Goal: Task Accomplishment & Management: Complete application form

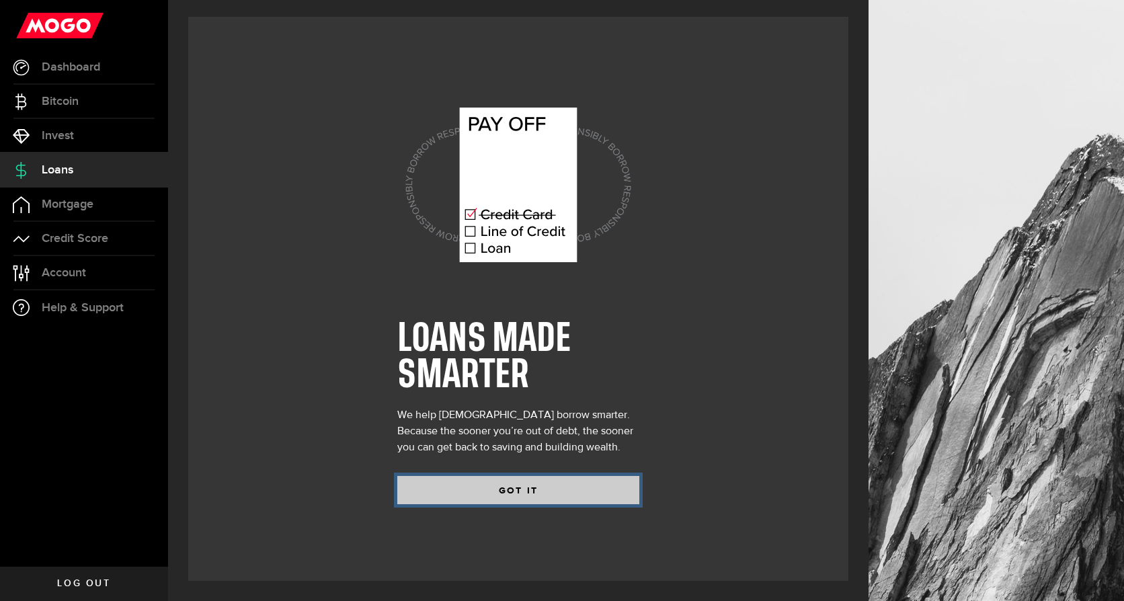
click at [526, 493] on button "GOT IT" at bounding box center [518, 490] width 242 height 28
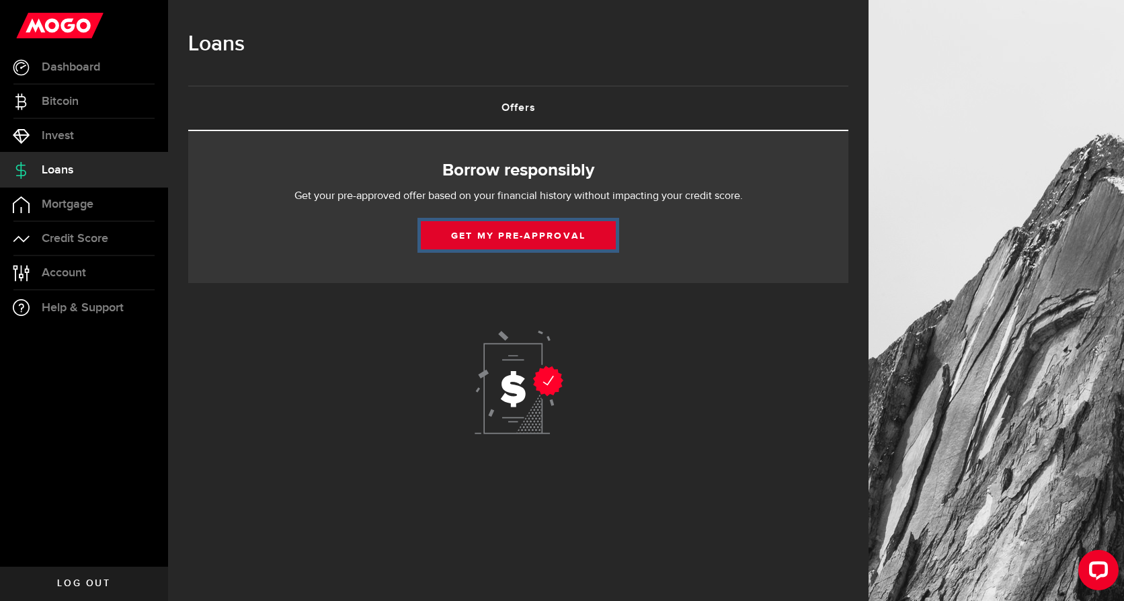
click at [559, 231] on link "Get my pre-approval" at bounding box center [518, 235] width 195 height 28
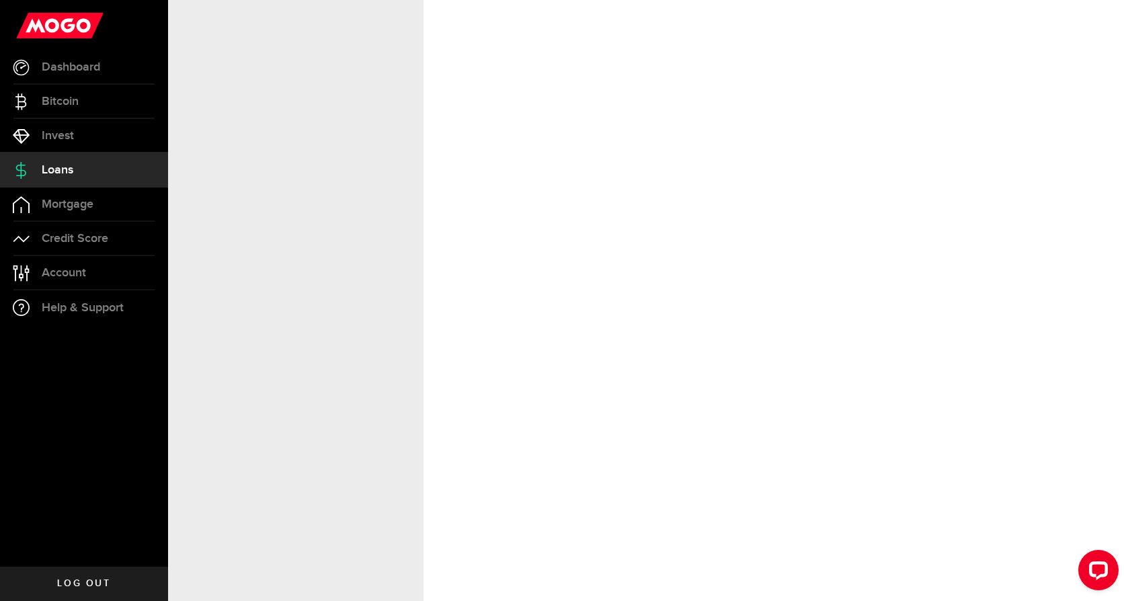
select select "Employed"
select select "10"
select select "0"
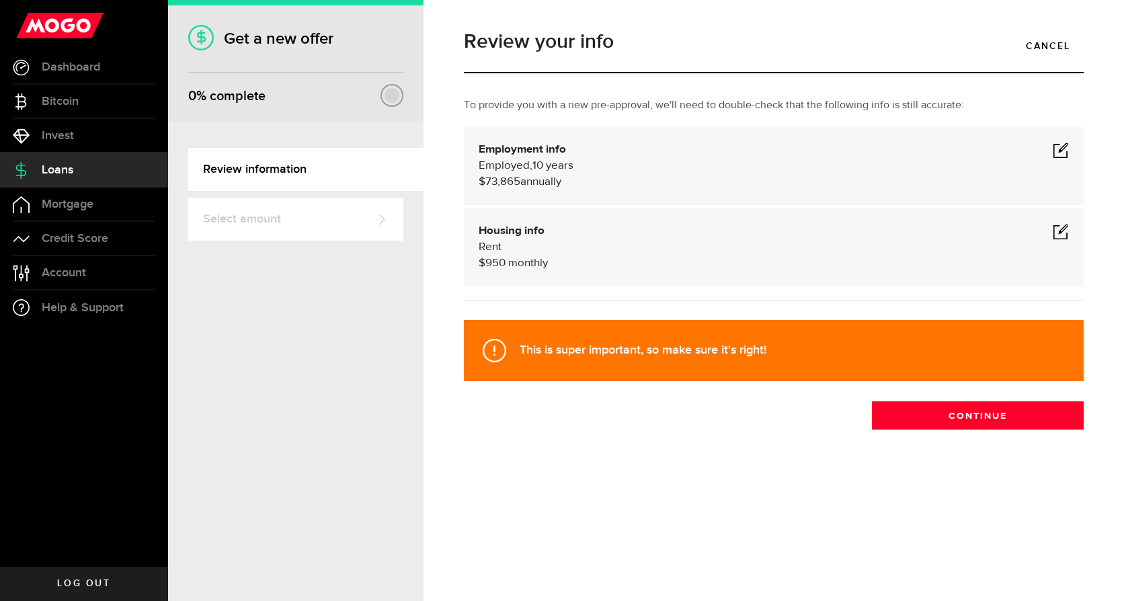
click at [1063, 146] on span at bounding box center [1061, 150] width 16 height 16
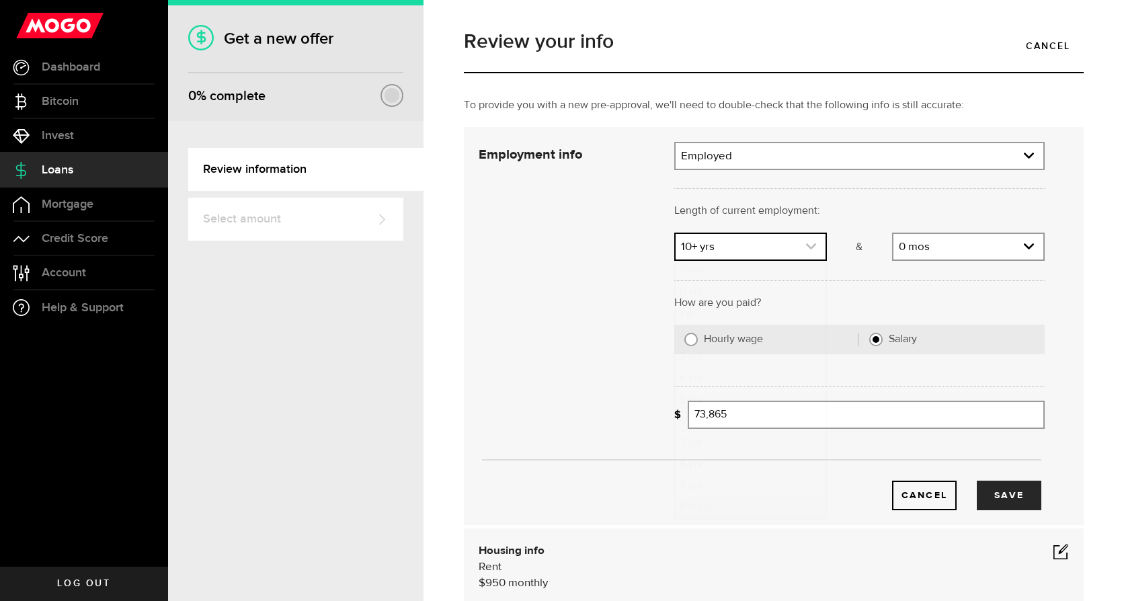
click at [806, 248] on use "expand select" at bounding box center [811, 246] width 10 height 6
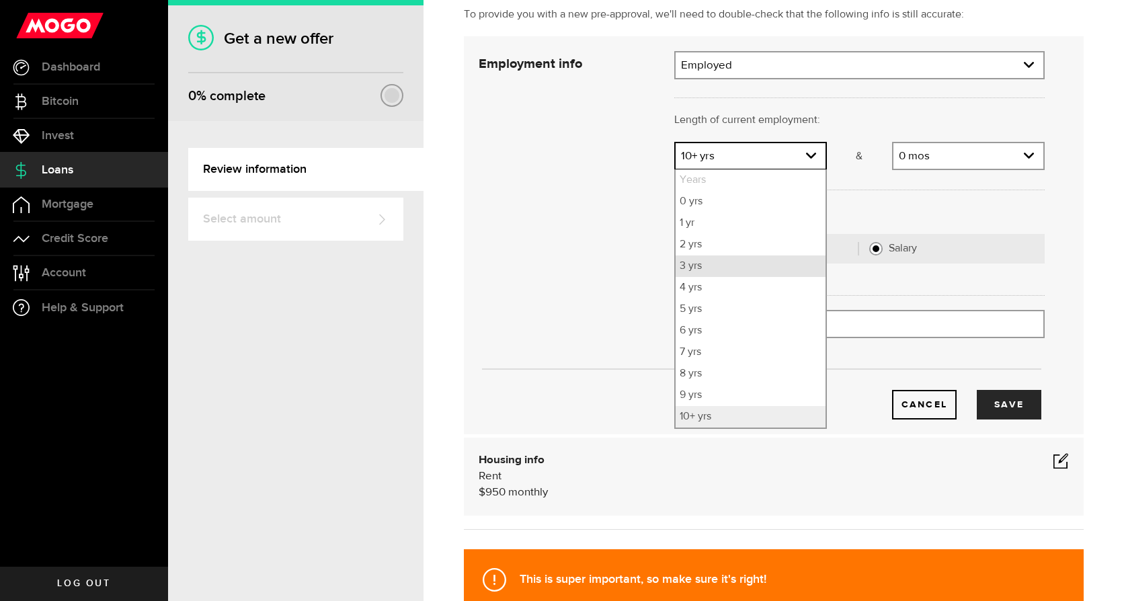
scroll to position [67, 0]
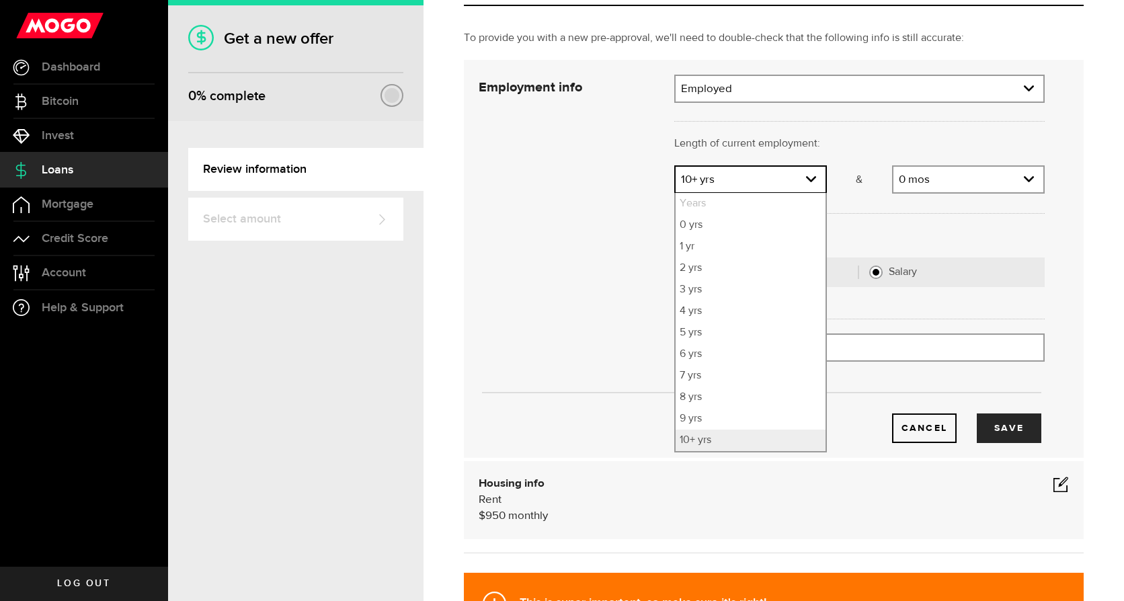
click at [557, 224] on div "Cancel Save" at bounding box center [761, 259] width 606 height 368
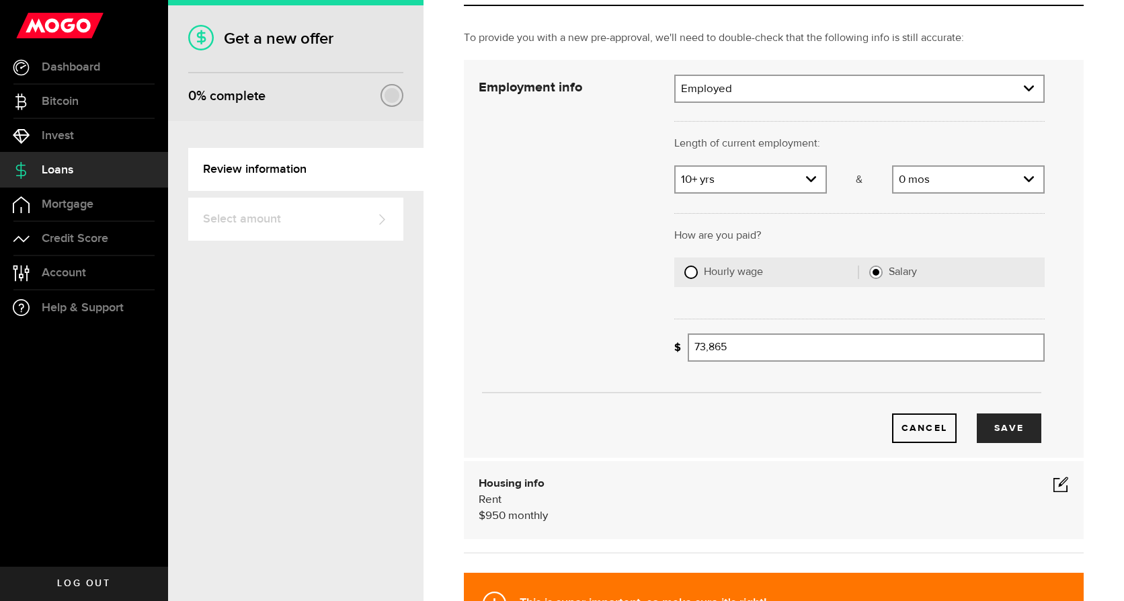
click at [684, 274] on input "Hourly wage" at bounding box center [690, 272] width 13 height 13
radio input "true"
click at [801, 344] on input "Average paycheque" at bounding box center [785, 347] width 194 height 28
type input "48"
click at [1023, 348] on icon "expand select" at bounding box center [1028, 346] width 11 height 11
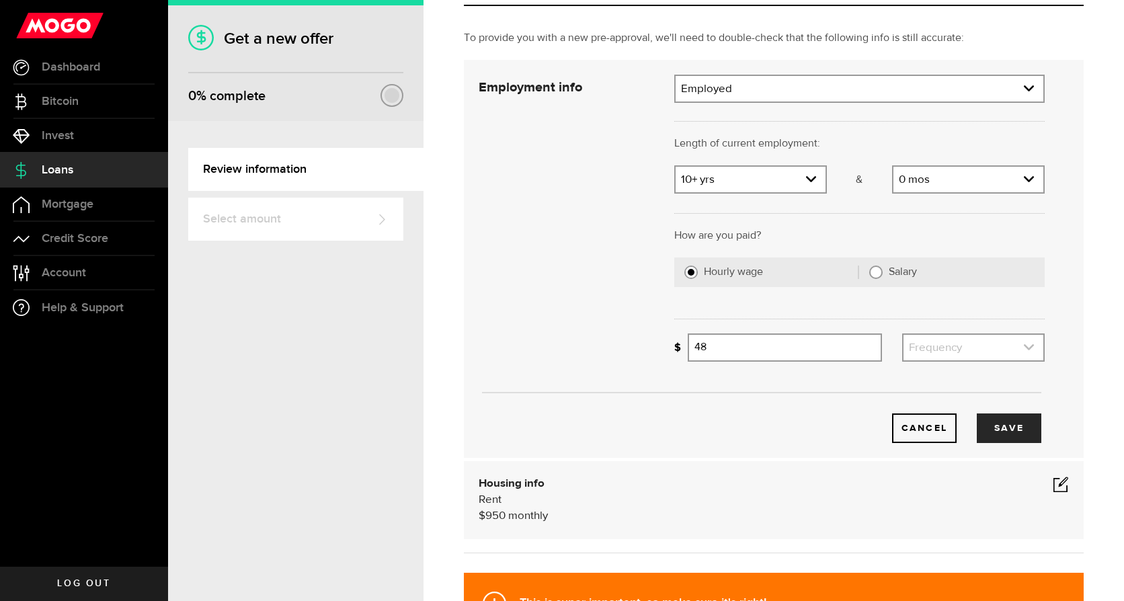
click at [1023, 354] on link "expand select" at bounding box center [973, 348] width 140 height 26
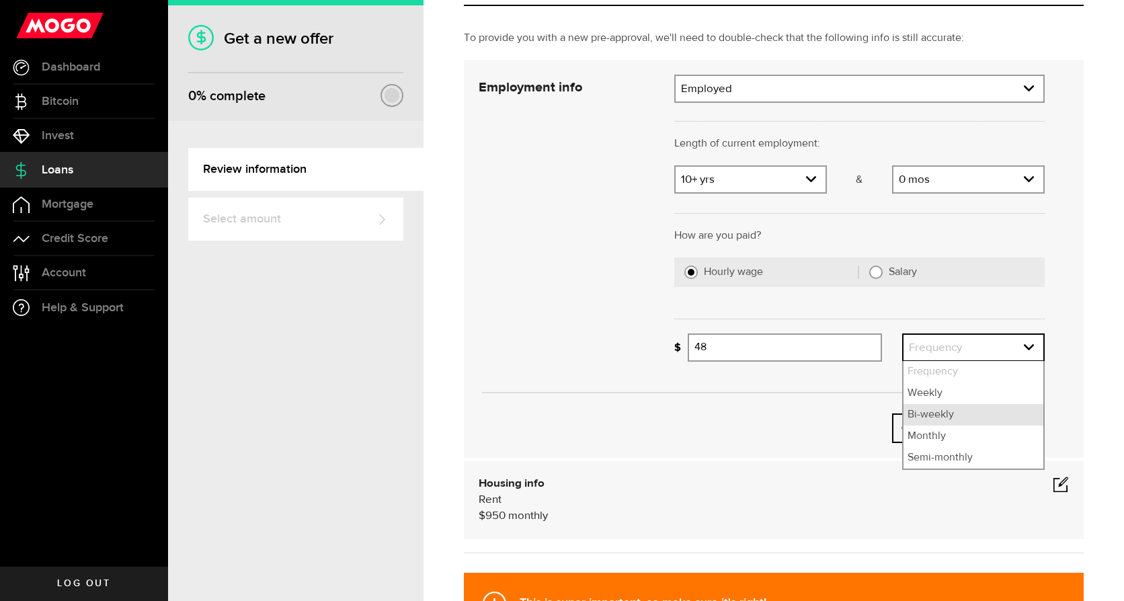
click at [930, 414] on li "Bi-weekly" at bounding box center [973, 415] width 140 height 22
select select "bi_weekly"
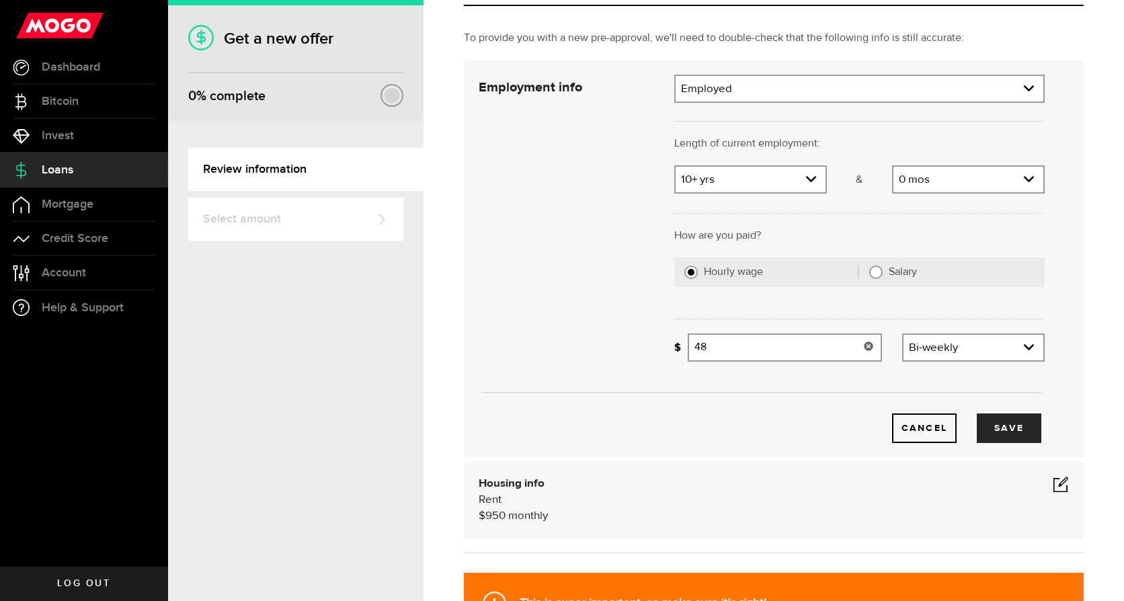
click at [752, 345] on input "48" at bounding box center [785, 347] width 194 height 28
type input "48"
click at [1012, 430] on button "Save" at bounding box center [1009, 428] width 65 height 30
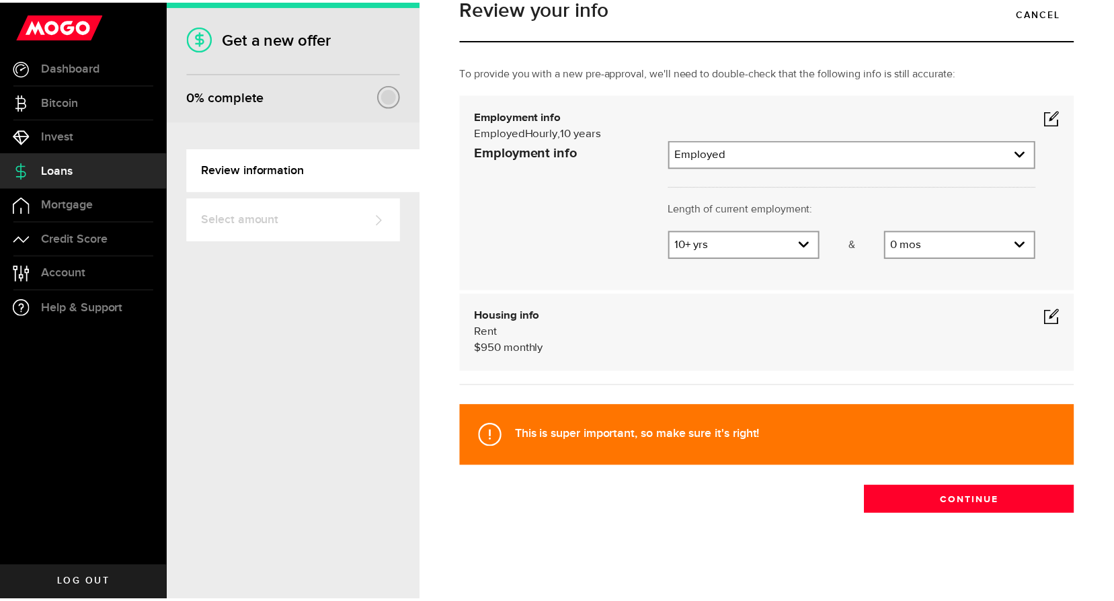
scroll to position [0, 0]
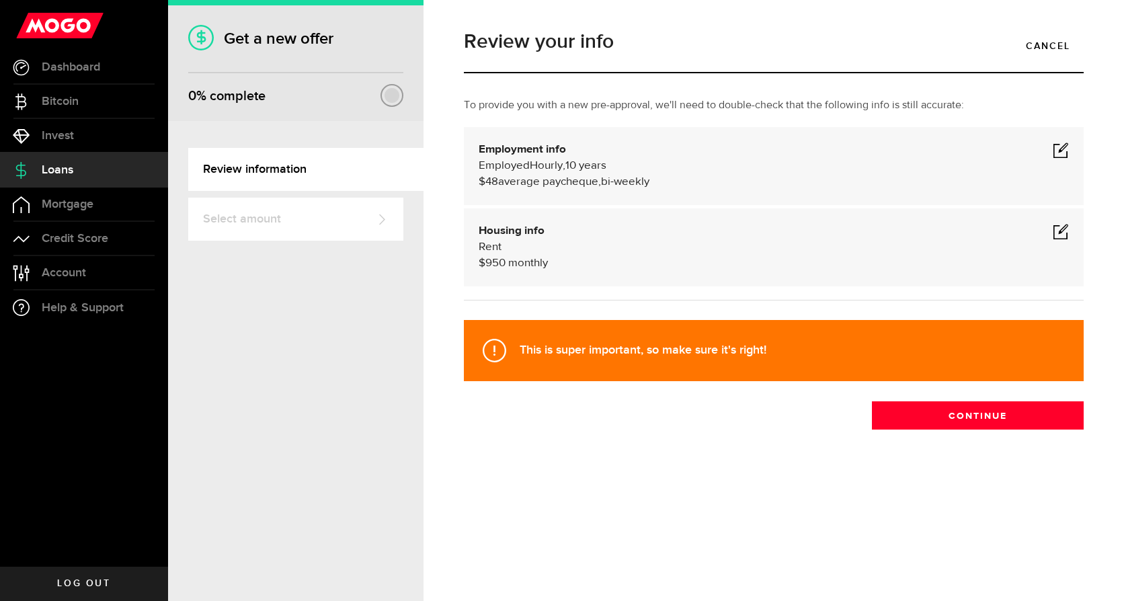
click at [1059, 227] on span at bounding box center [1061, 231] width 16 height 16
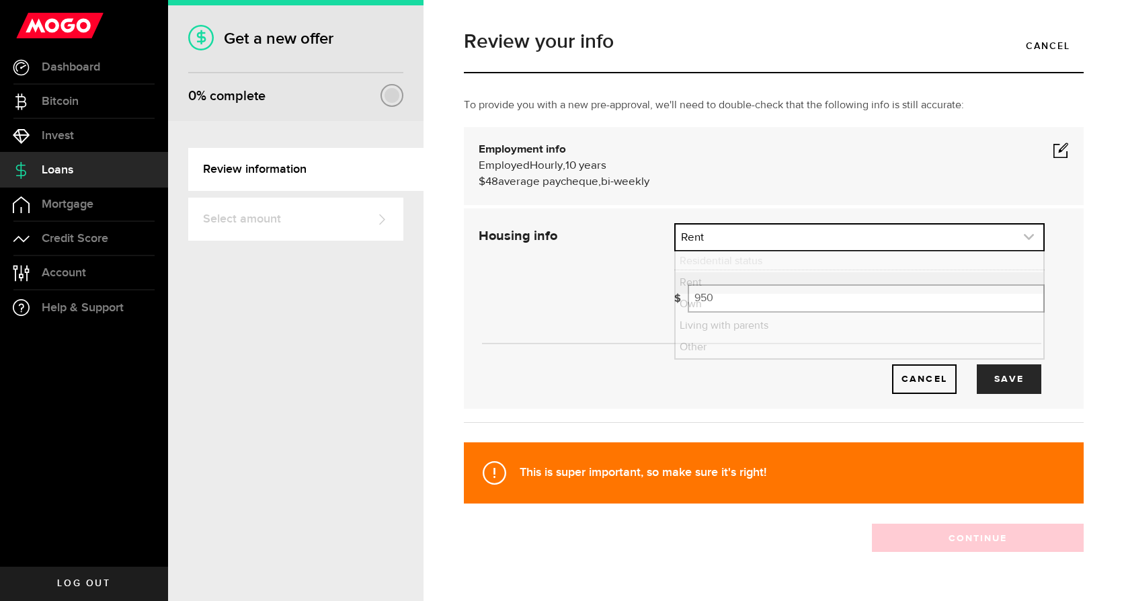
click at [1023, 240] on icon "expand select" at bounding box center [1028, 236] width 11 height 11
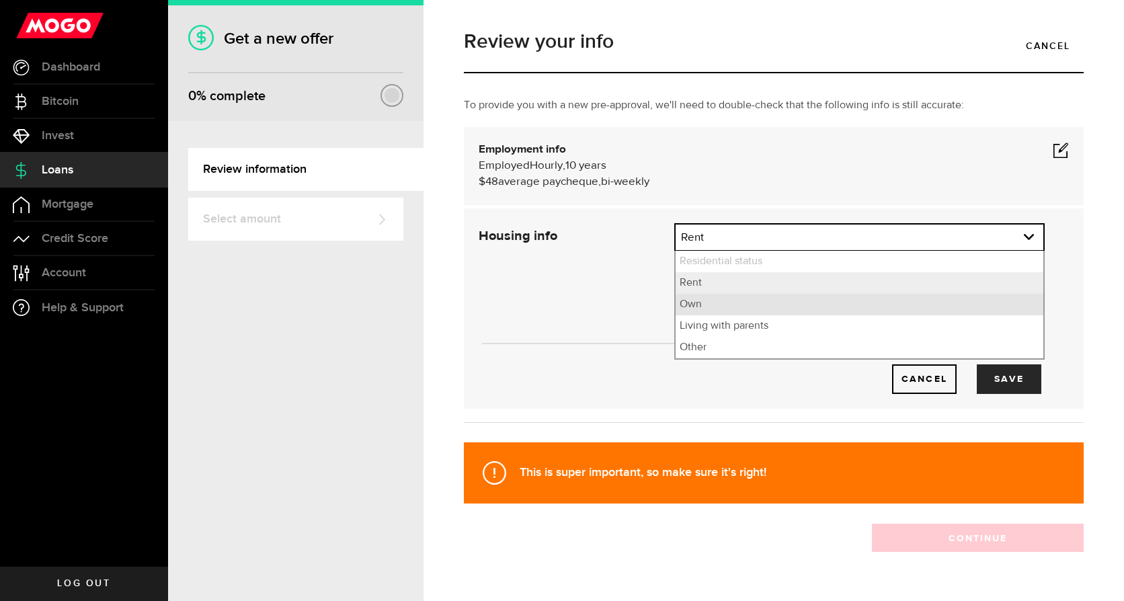
click at [733, 301] on li "Own" at bounding box center [860, 305] width 368 height 22
select select "Own"
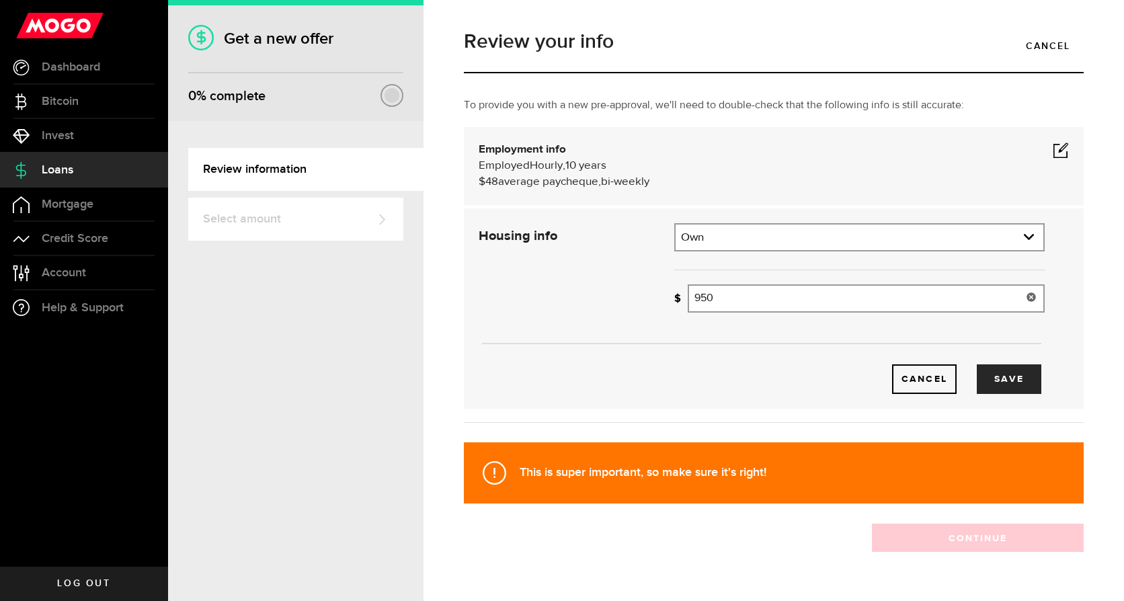
click at [1026, 300] on use at bounding box center [1030, 296] width 9 height 9
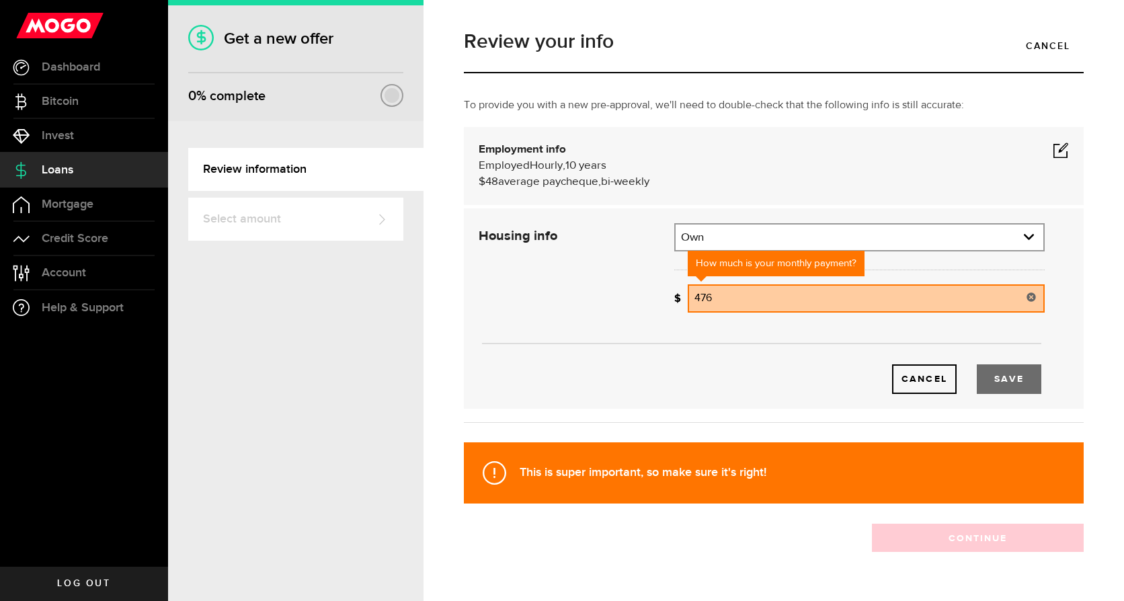
type input "476"
click at [1003, 376] on button "Save" at bounding box center [1009, 379] width 65 height 30
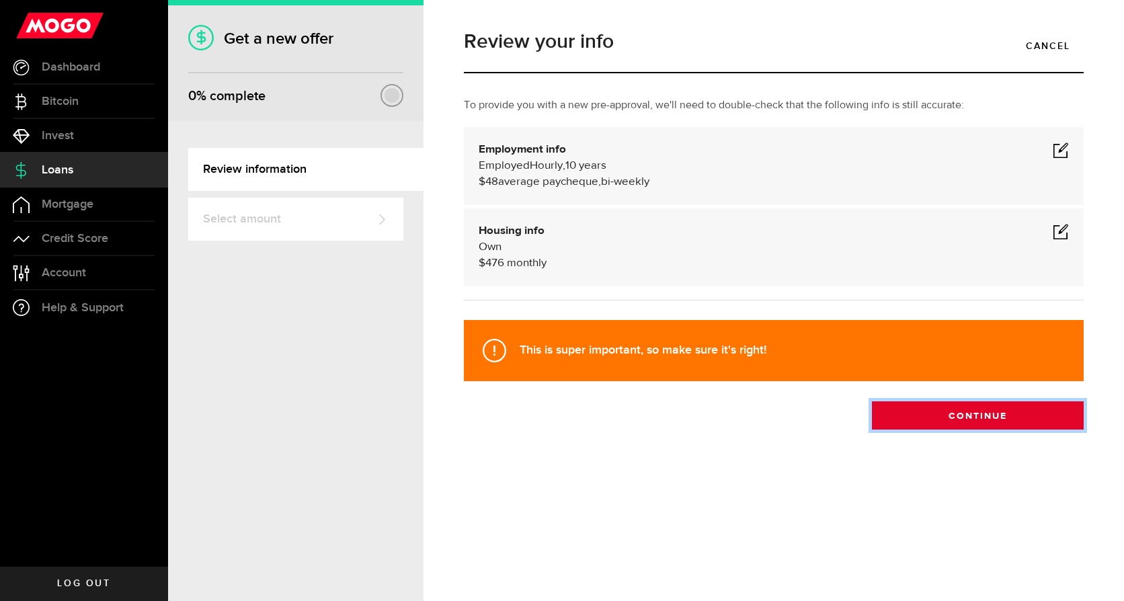
click at [938, 412] on button "Continue" at bounding box center [978, 415] width 212 height 28
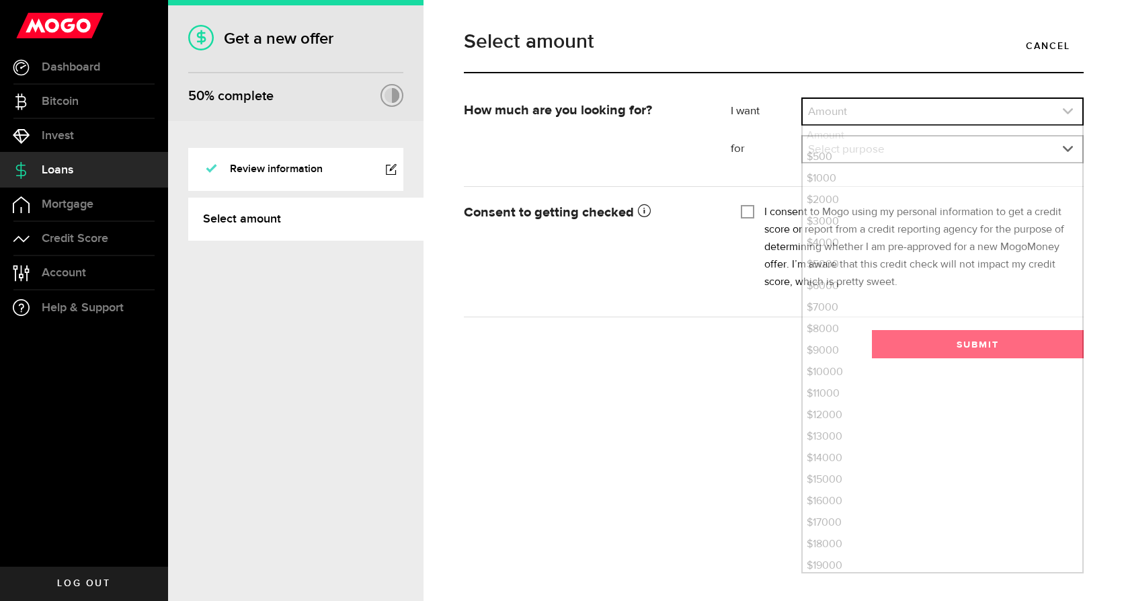
click at [861, 115] on link "expand select" at bounding box center [943, 112] width 280 height 26
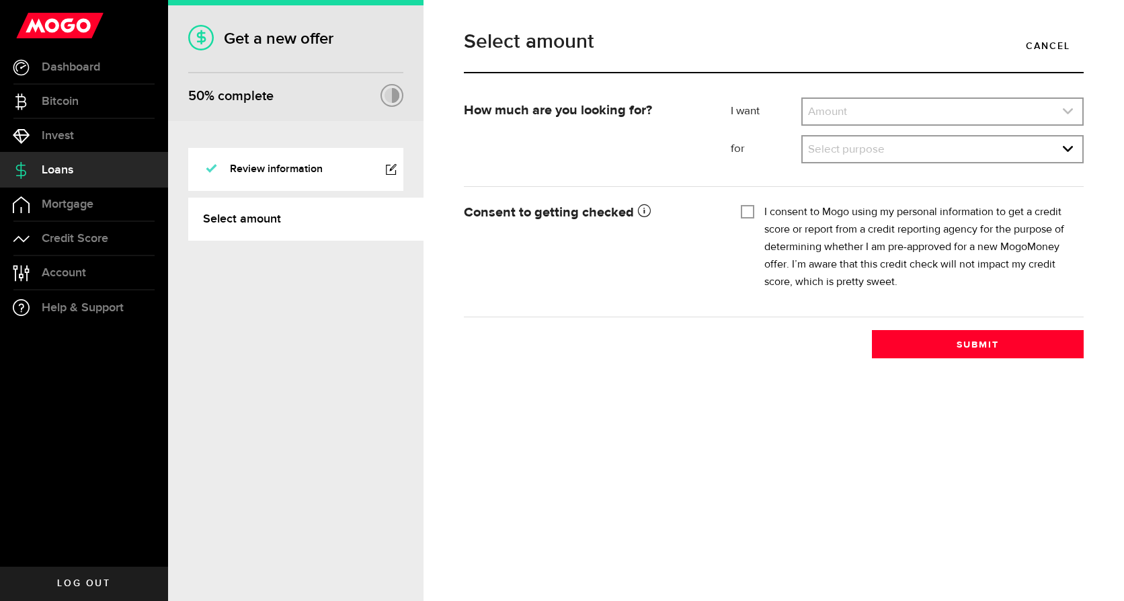
click at [860, 108] on link "expand select" at bounding box center [943, 112] width 280 height 26
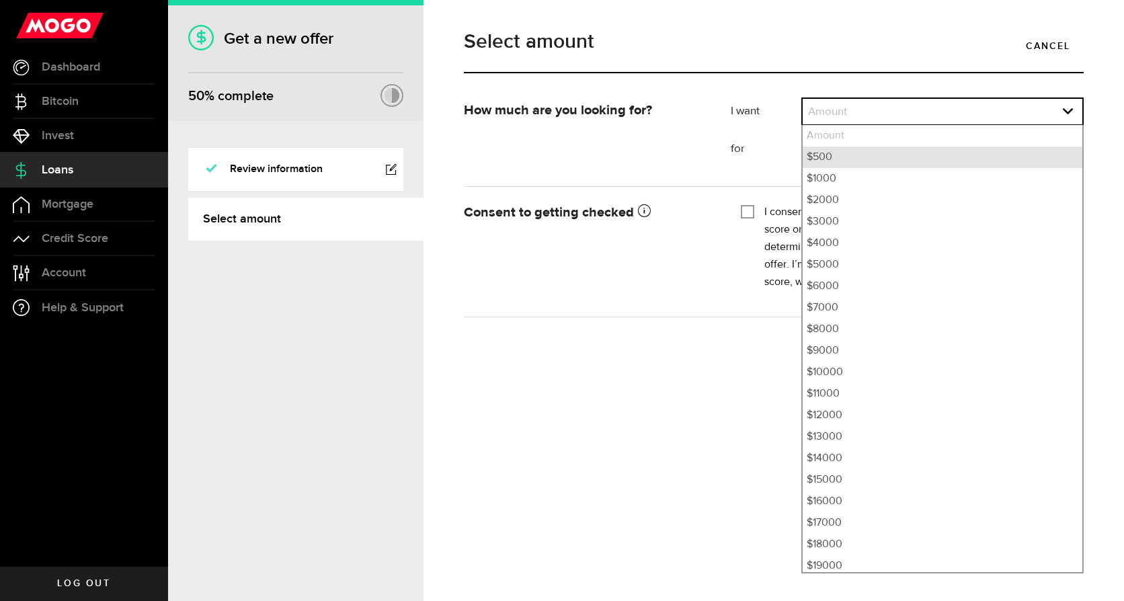
click at [831, 156] on li "$500" at bounding box center [943, 158] width 280 height 22
select select "500"
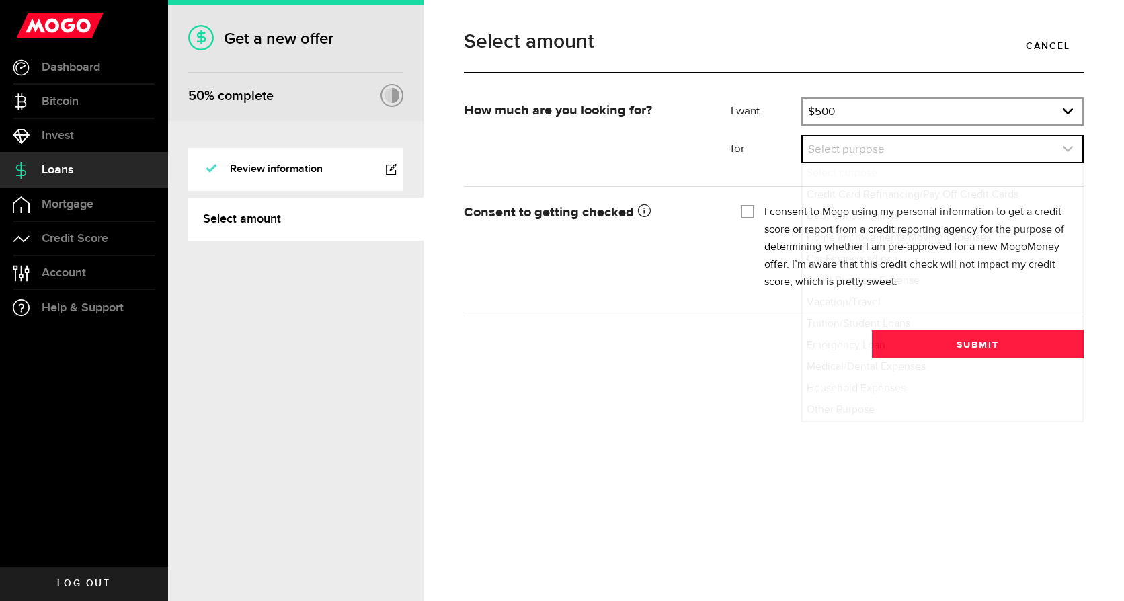
click at [940, 149] on link "expand select" at bounding box center [943, 149] width 280 height 26
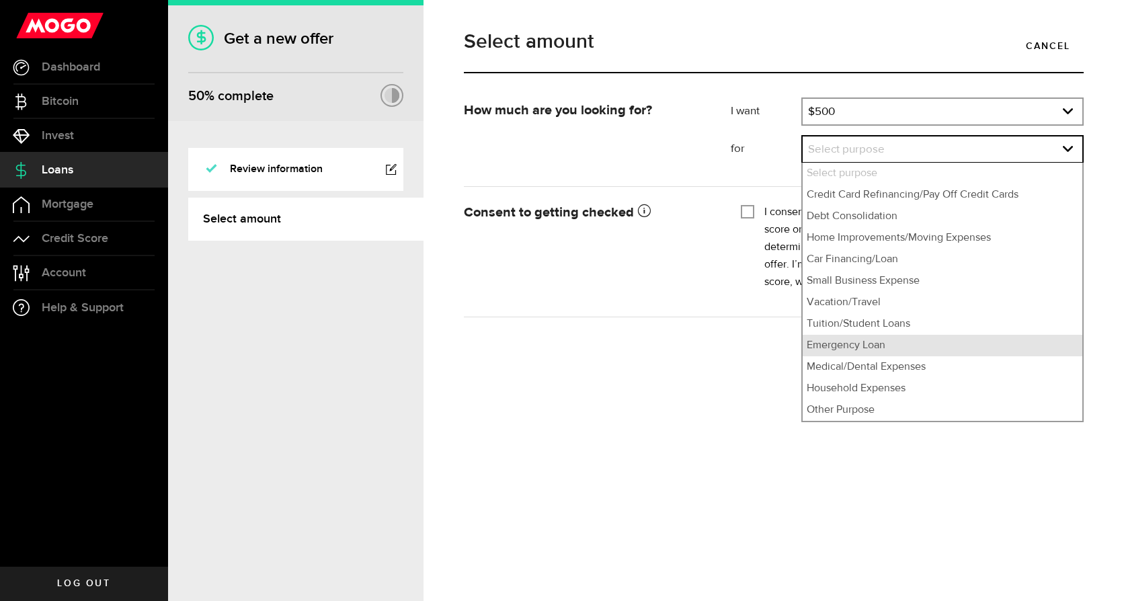
click at [905, 341] on li "Emergency Loan" at bounding box center [943, 346] width 280 height 22
select select "Emergency Loan"
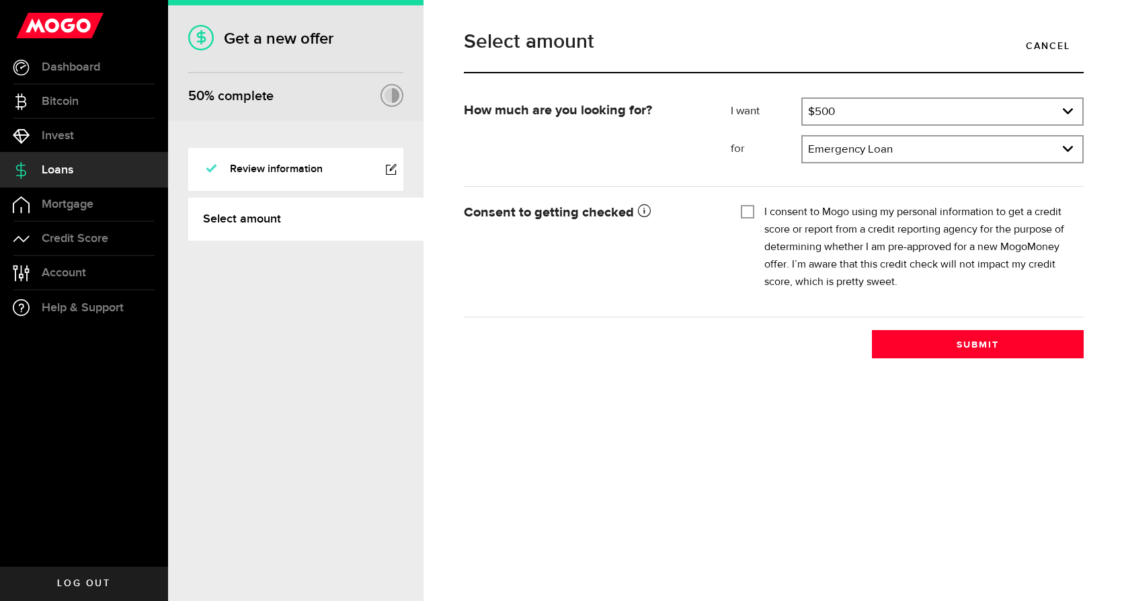
click at [745, 208] on input "I consent to Mogo using my personal information to get a credit score or report…" at bounding box center [747, 210] width 13 height 13
checkbox input "true"
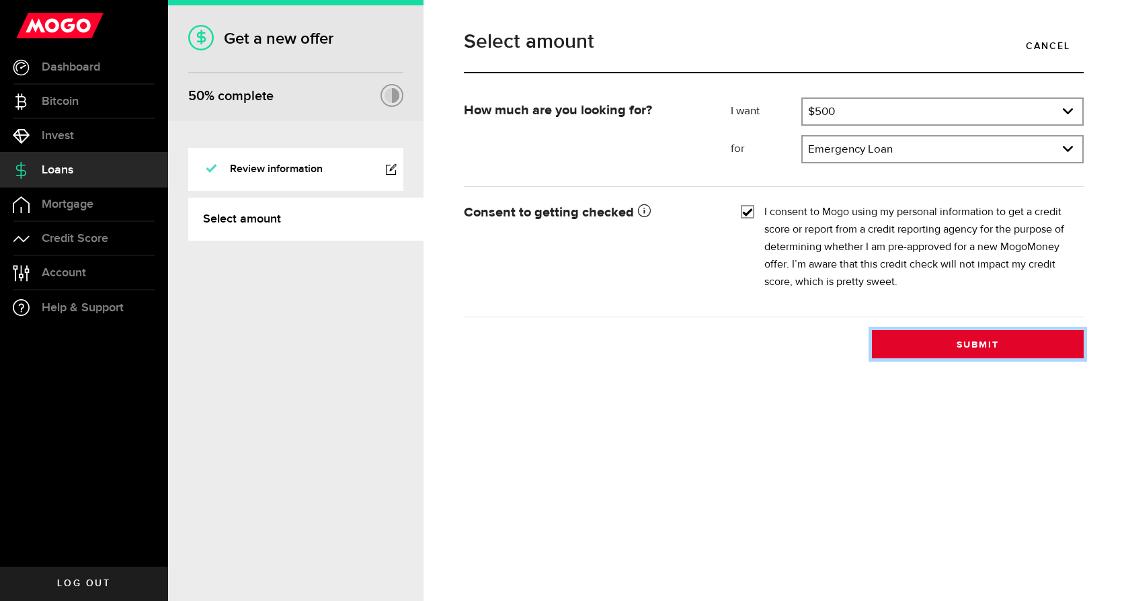
click at [979, 342] on button "Submit" at bounding box center [978, 344] width 212 height 28
